Goal: Information Seeking & Learning: Learn about a topic

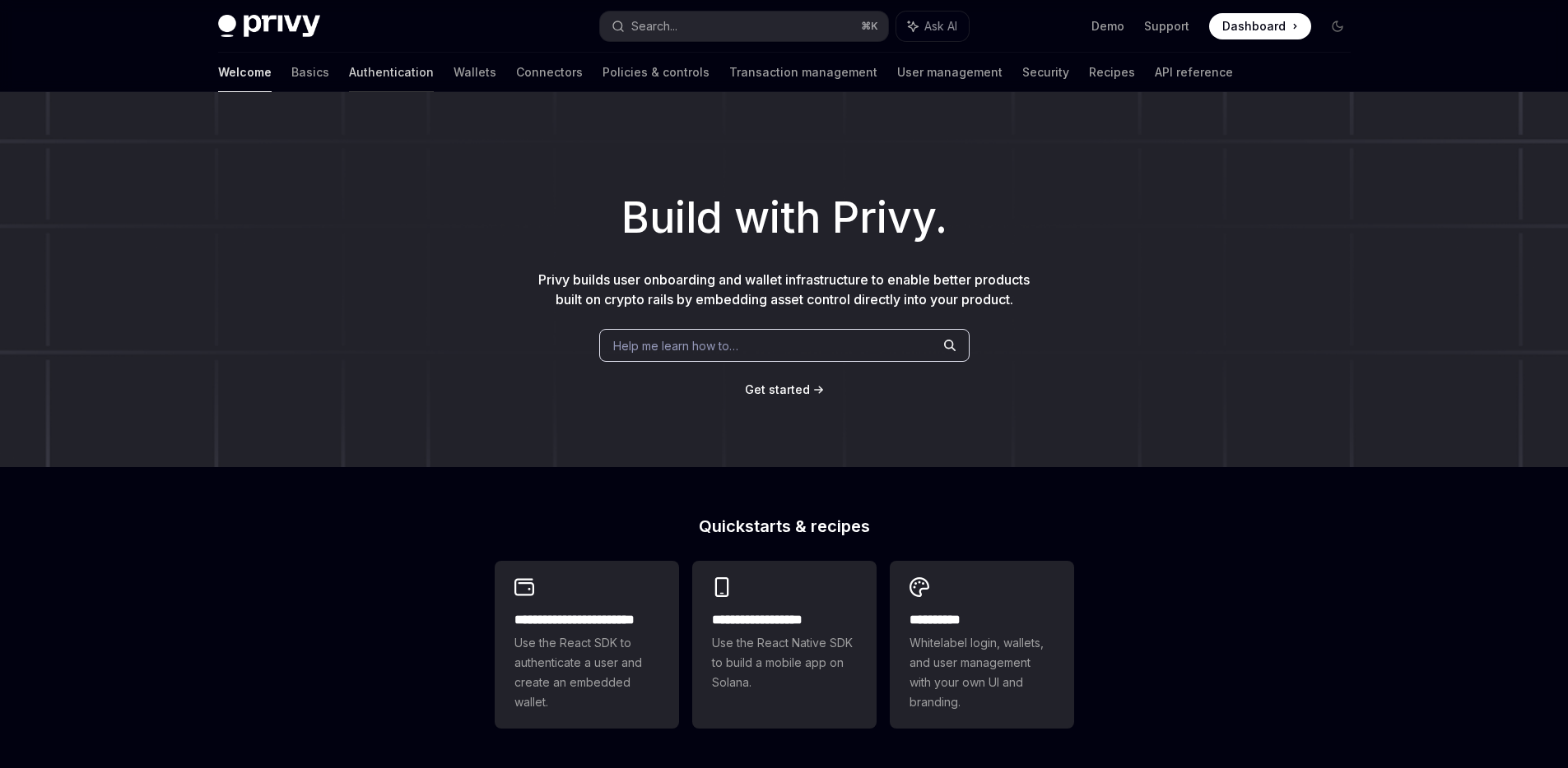
click at [349, 71] on link "Authentication" at bounding box center [392, 72] width 85 height 40
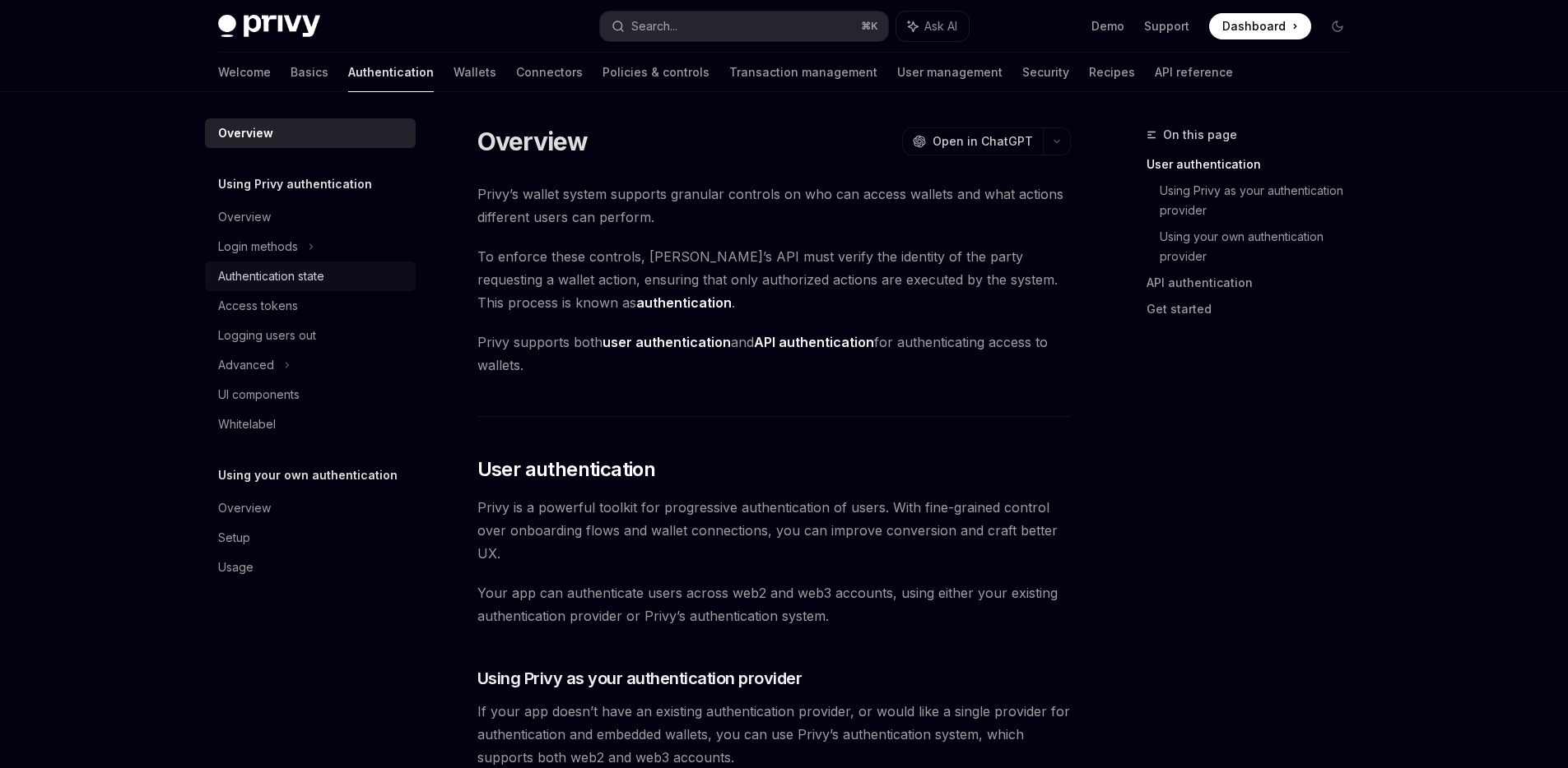
click at [273, 278] on div "Authentication state" at bounding box center [271, 276] width 107 height 19
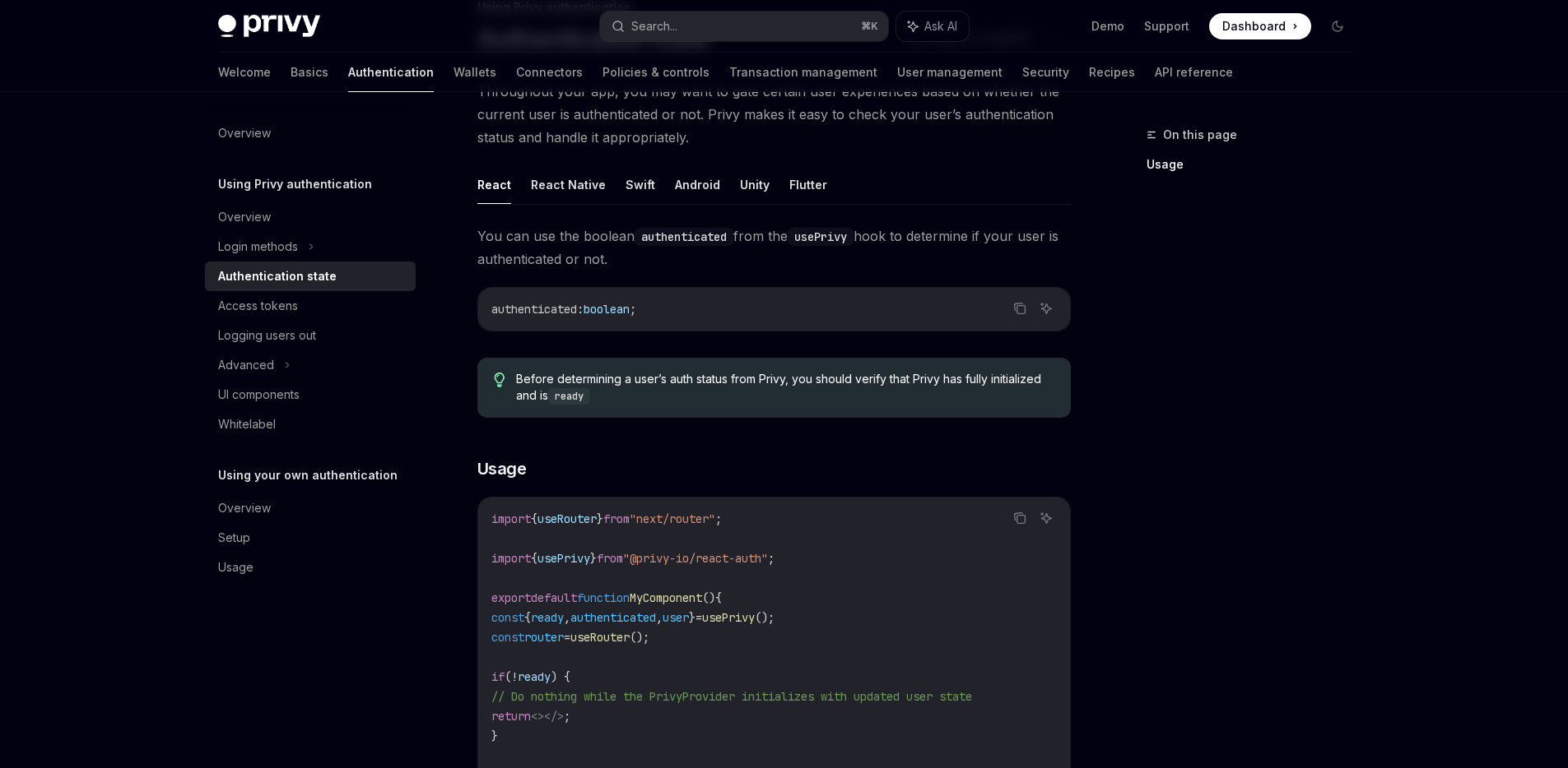
scroll to position [216, 0]
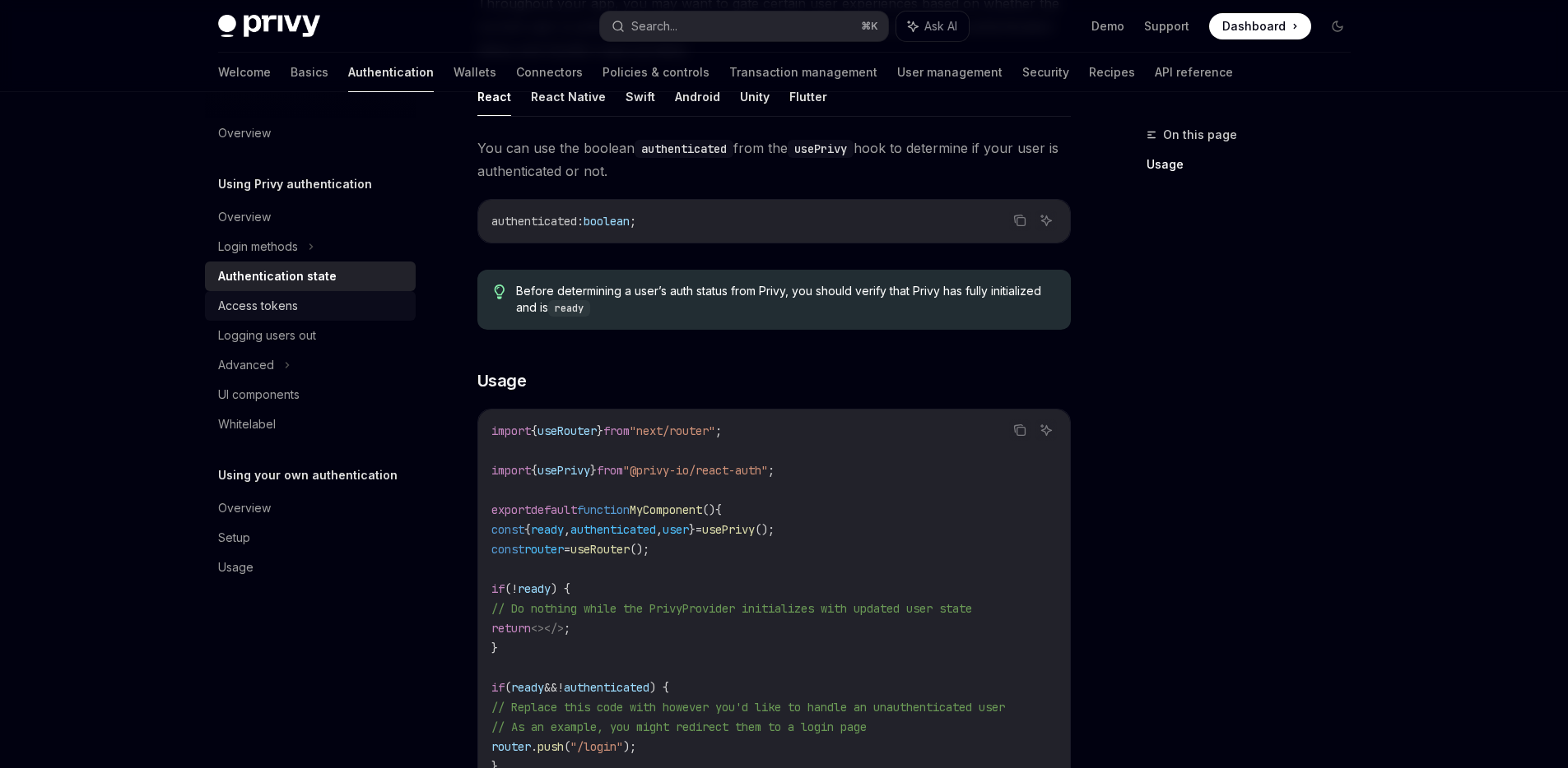
click at [267, 307] on div "Access tokens" at bounding box center [257, 305] width 80 height 19
type textarea "*"
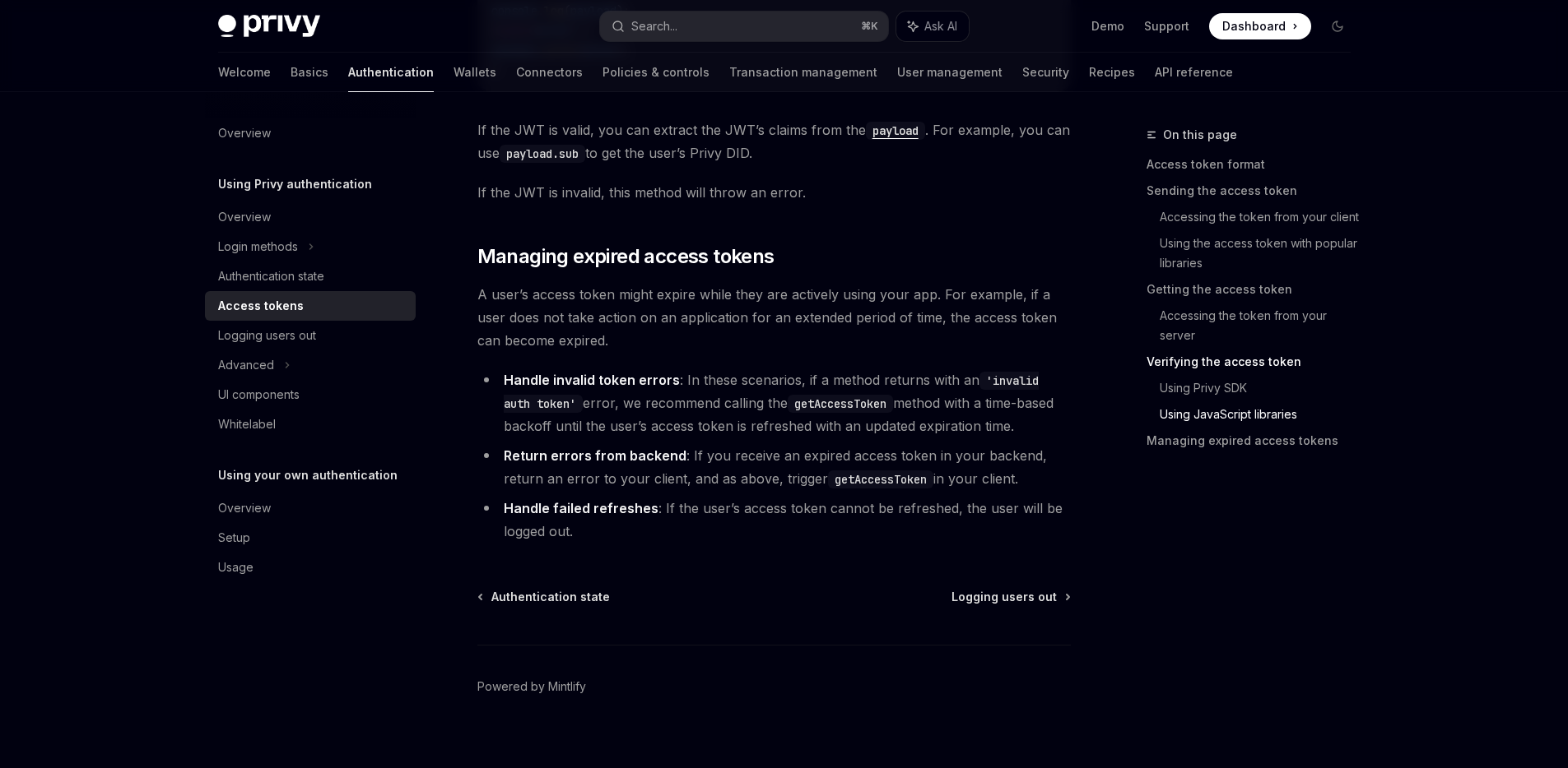
scroll to position [4219, 0]
